Goal: Task Accomplishment & Management: Use online tool/utility

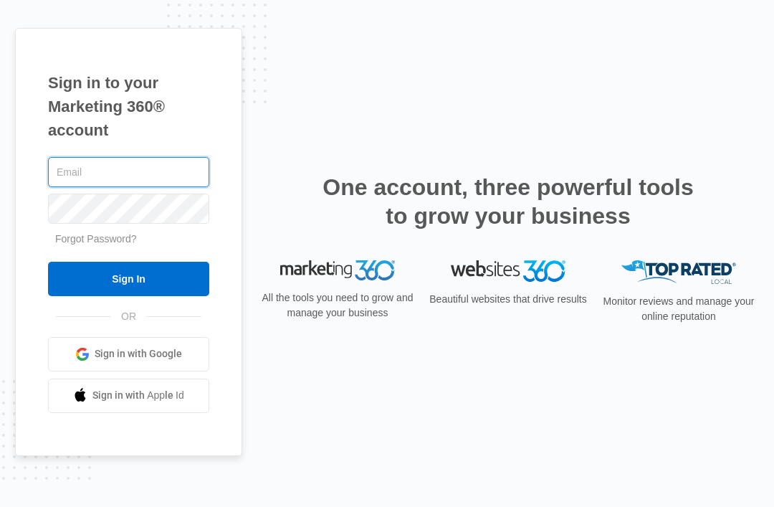
type input "[EMAIL_ADDRESS][DOMAIN_NAME]"
click at [128, 296] on input "Sign In" at bounding box center [128, 279] width 161 height 34
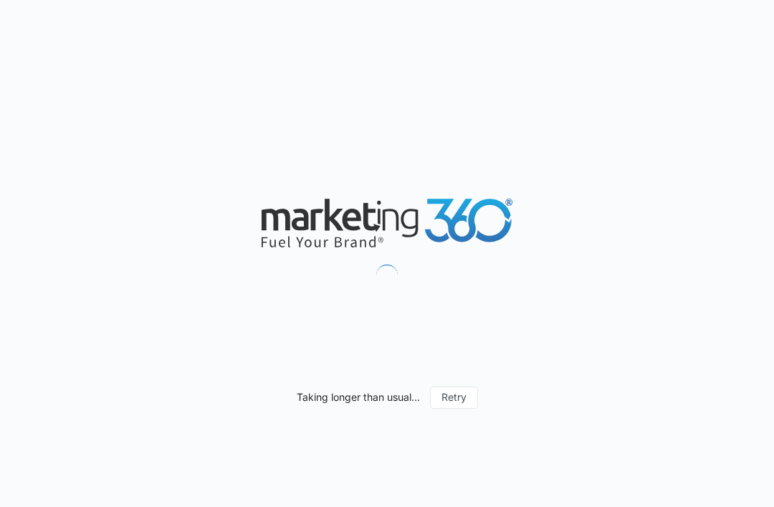
click at [52, 306] on div "Taking longer than usual... Retry" at bounding box center [387, 253] width 774 height 507
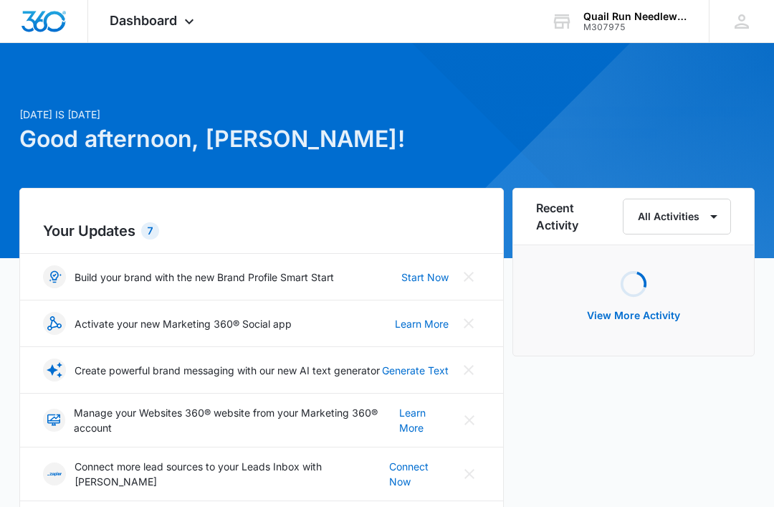
click at [189, 24] on icon at bounding box center [189, 21] width 9 height 5
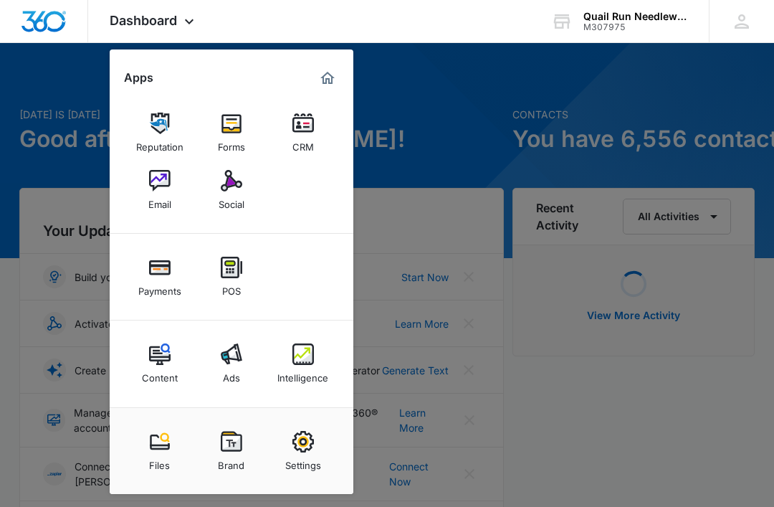
click at [232, 189] on img at bounding box center [232, 181] width 22 height 22
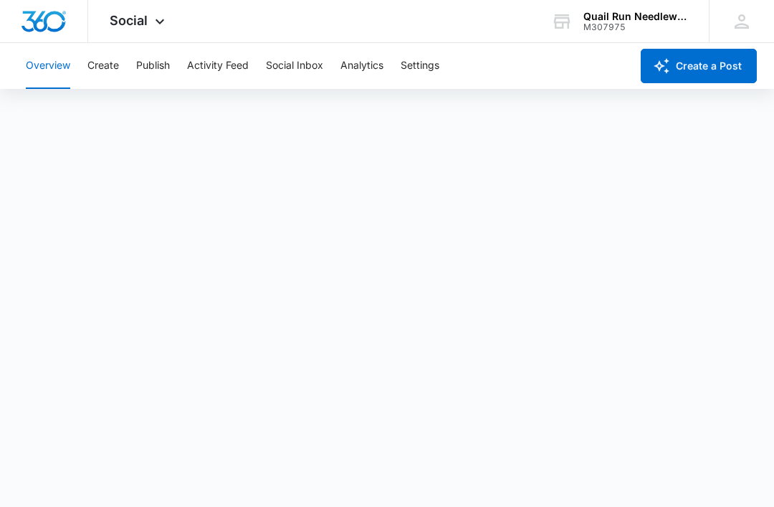
click at [110, 63] on button "Create" at bounding box center [103, 66] width 32 height 46
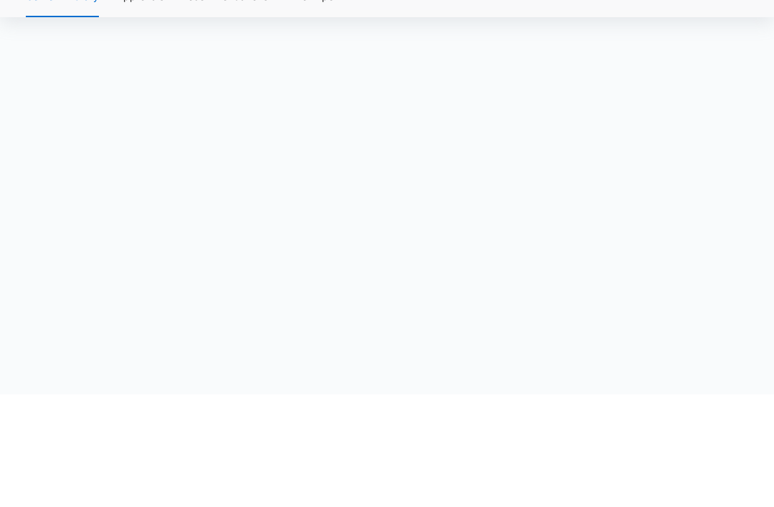
scroll to position [57, 0]
